Goal: Task Accomplishment & Management: Use online tool/utility

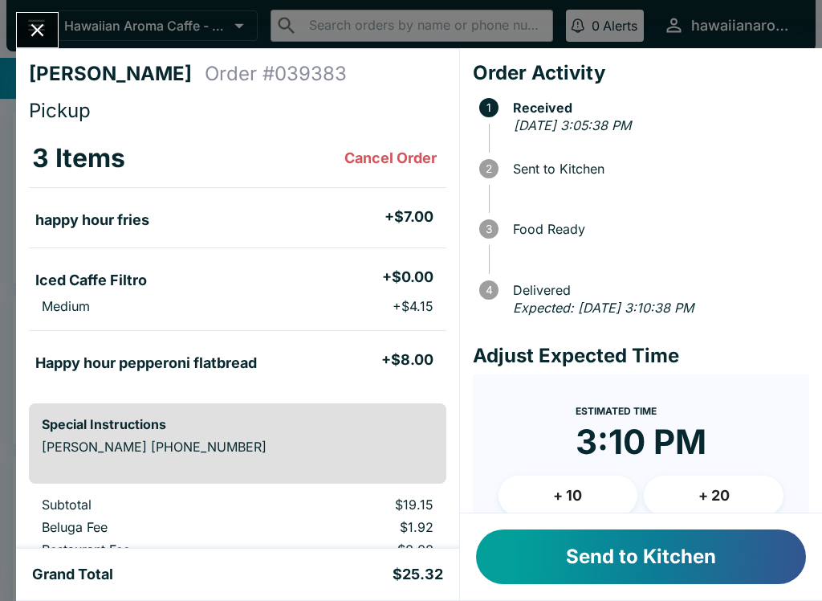
click at [657, 536] on button "Send to Kitchen" at bounding box center [641, 556] width 330 height 55
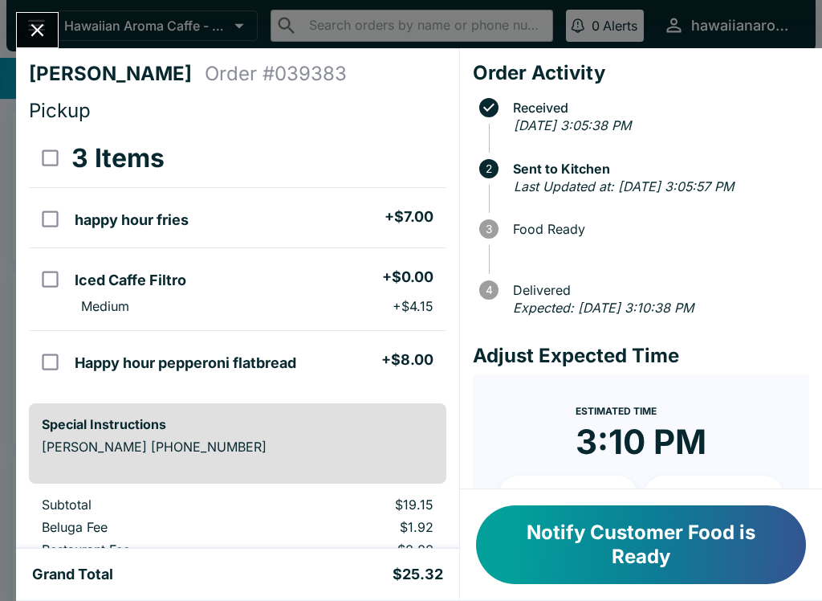
click at [37, 26] on icon "Close" at bounding box center [38, 30] width 22 height 22
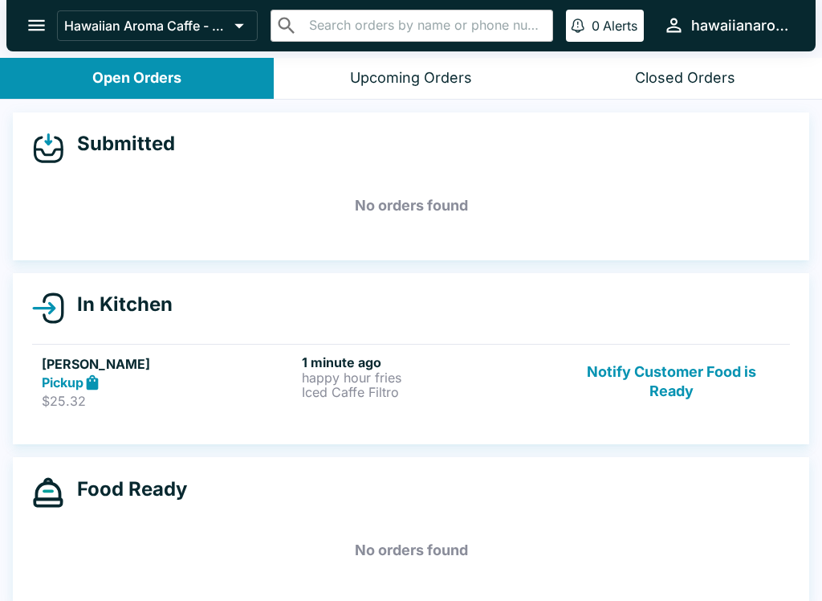
click at [246, 397] on p "$25.32" at bounding box center [169, 401] width 254 height 16
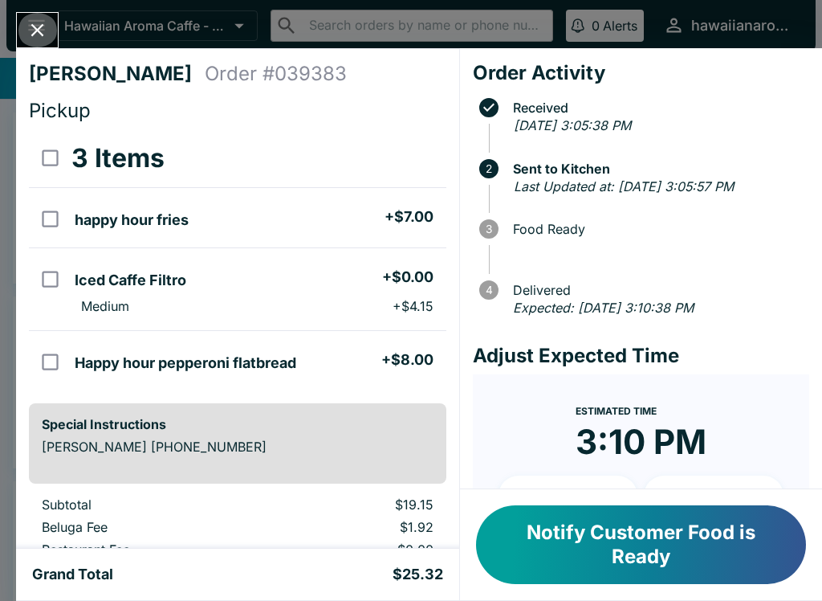
click at [52, 36] on button "Close" at bounding box center [37, 30] width 41 height 35
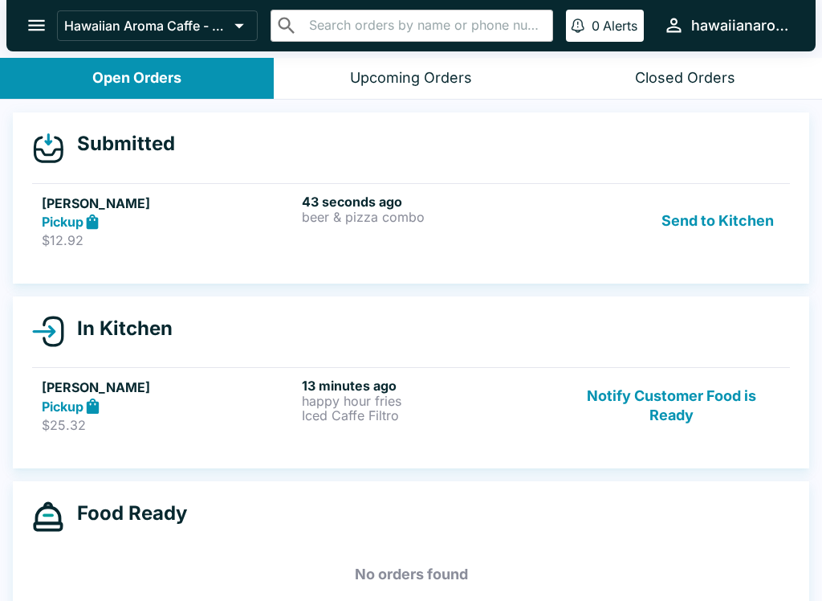
click at [72, 222] on strong "Pickup" at bounding box center [63, 222] width 42 height 16
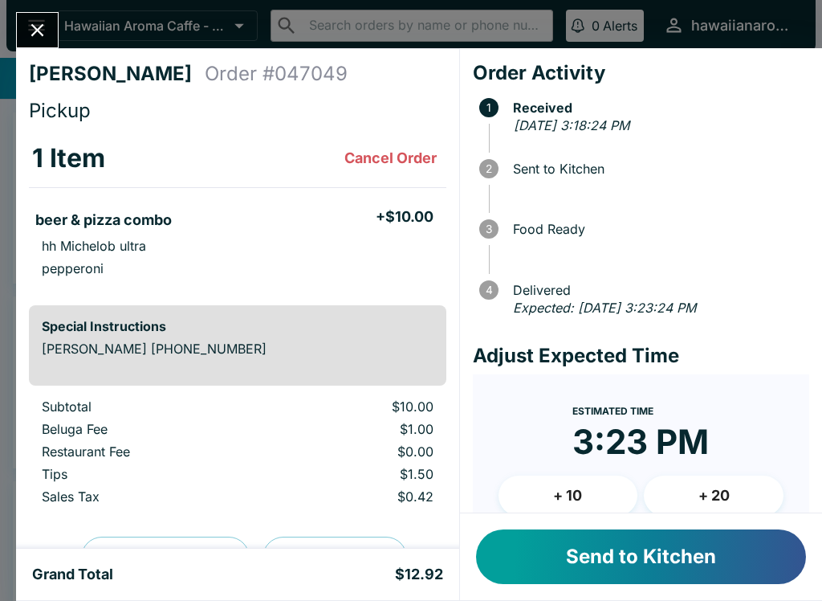
click at [580, 561] on button "Send to Kitchen" at bounding box center [641, 556] width 330 height 55
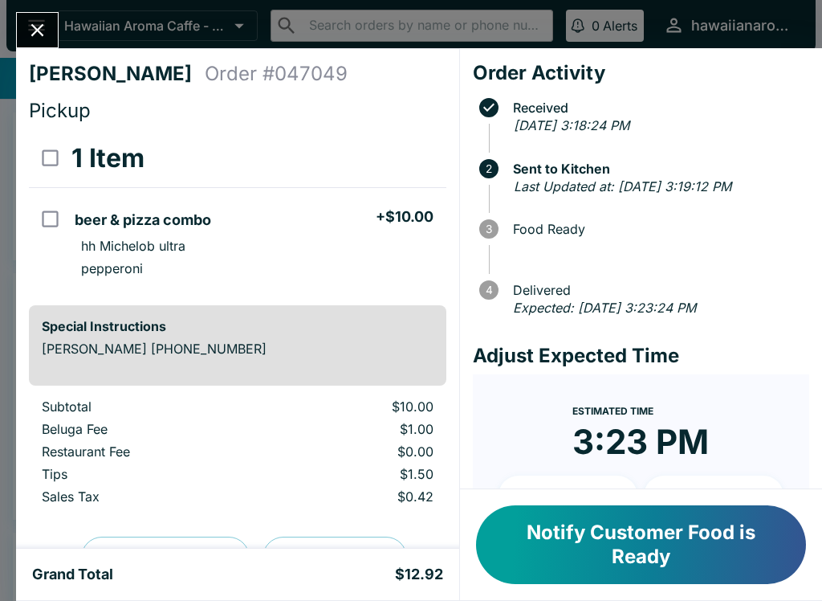
click at [41, 35] on icon "Close" at bounding box center [37, 30] width 13 height 13
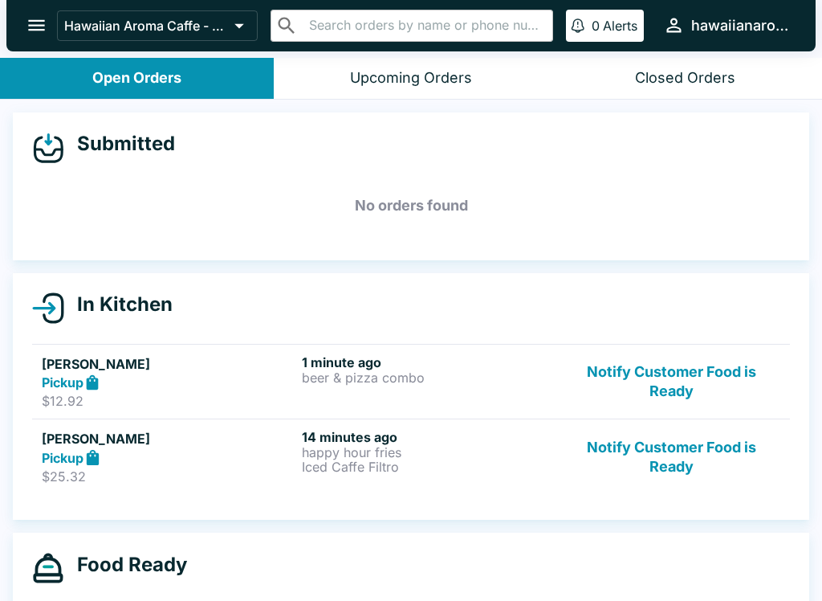
click at [75, 463] on strong "Pickup" at bounding box center [63, 458] width 42 height 16
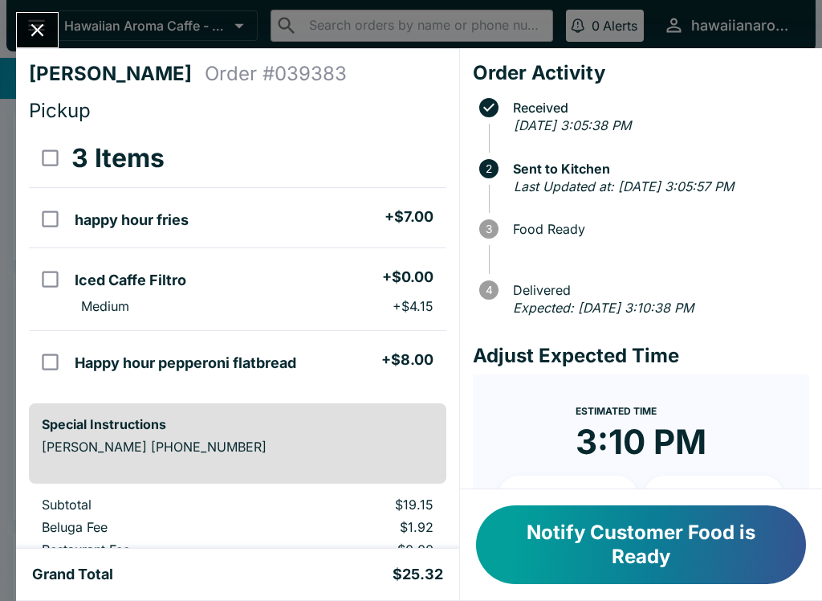
click at [699, 522] on button "Notify Customer Food is Ready" at bounding box center [641, 544] width 330 height 79
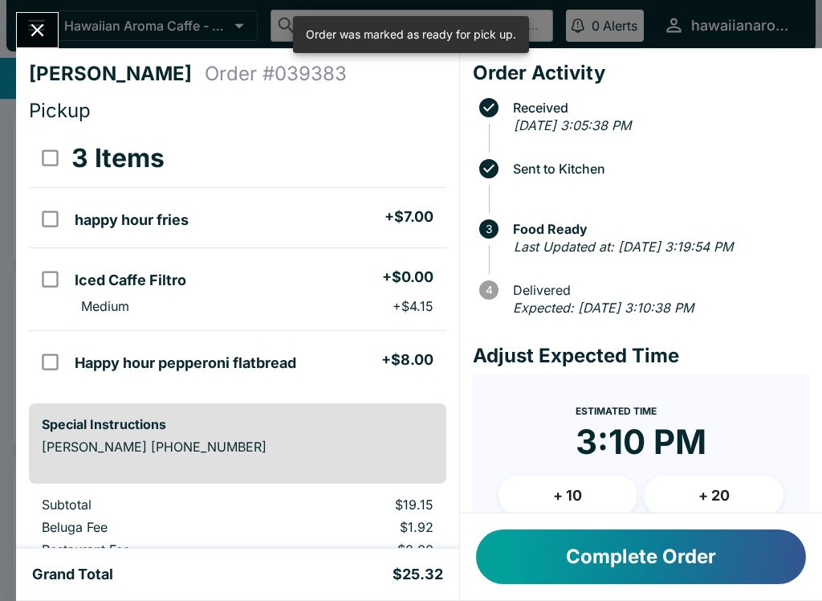
click at [523, 565] on button "Complete Order" at bounding box center [641, 556] width 330 height 55
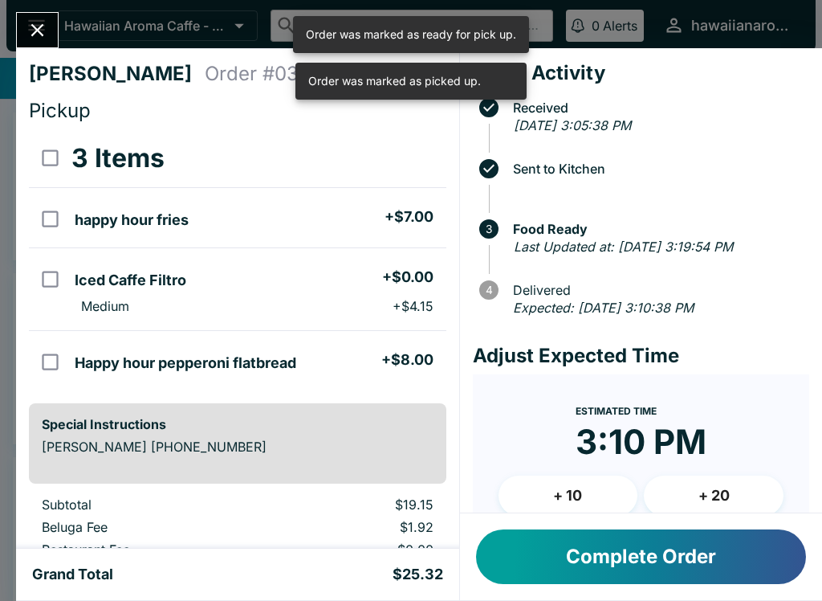
click at [28, 19] on icon "Close" at bounding box center [38, 30] width 22 height 22
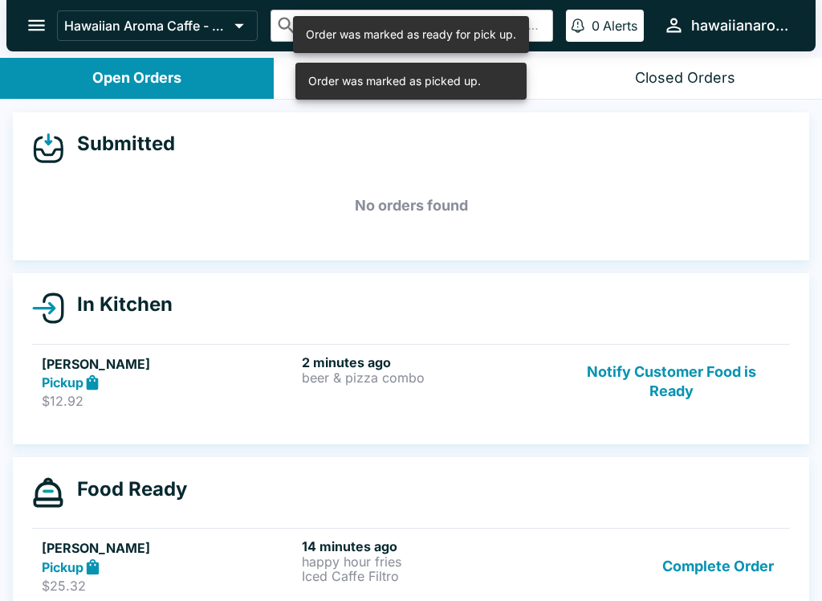
click at [118, 372] on h5 "[PERSON_NAME]" at bounding box center [169, 363] width 254 height 19
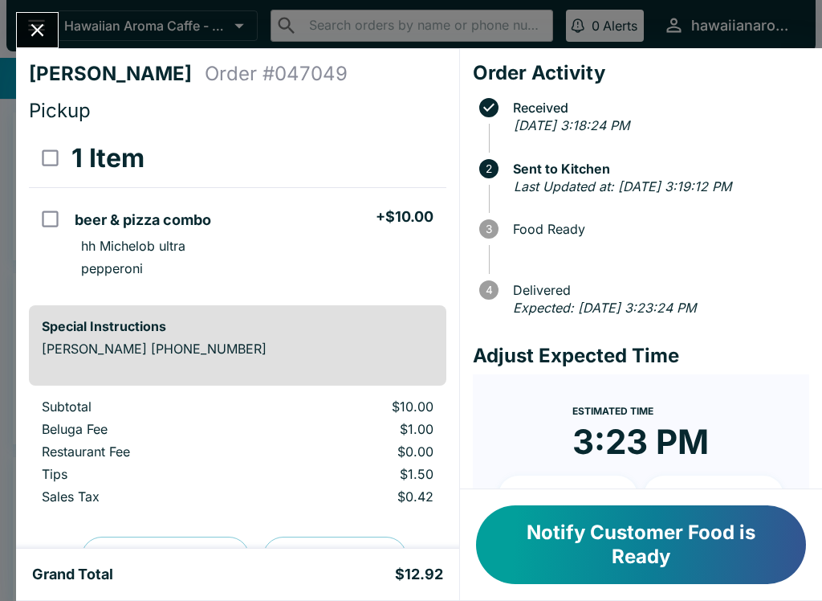
click at [666, 565] on button "Notify Customer Food is Ready" at bounding box center [641, 544] width 330 height 79
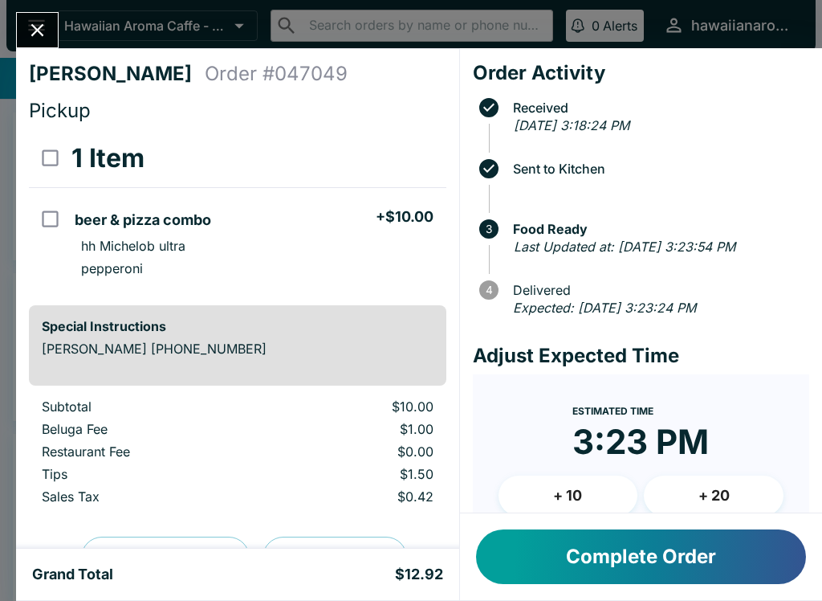
click at [660, 581] on button "Complete Order" at bounding box center [641, 556] width 330 height 55
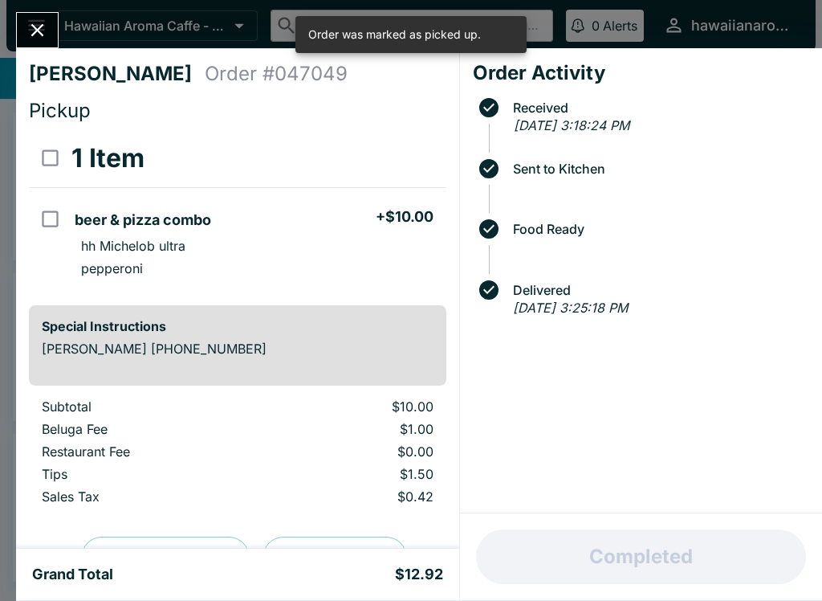
click at [40, 33] on icon "Close" at bounding box center [37, 30] width 13 height 13
